Goal: Task Accomplishment & Management: Manage account settings

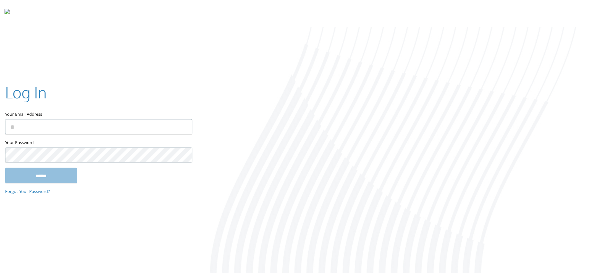
type input "**********"
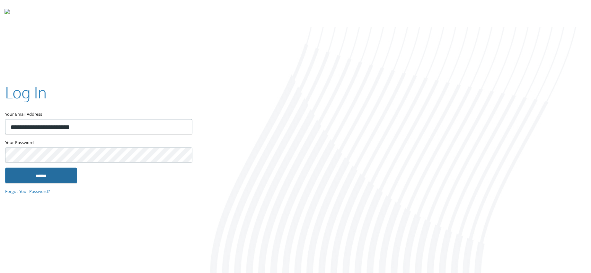
click at [70, 172] on input "******" at bounding box center [41, 174] width 72 height 15
